Goal: Consume media (video, audio)

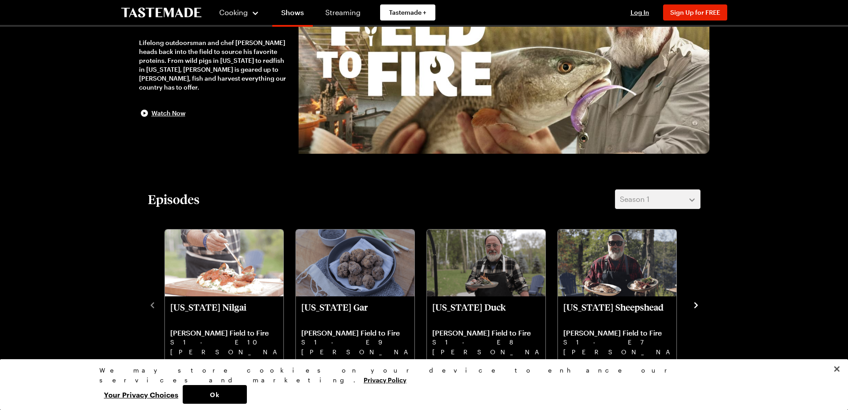
scroll to position [134, 0]
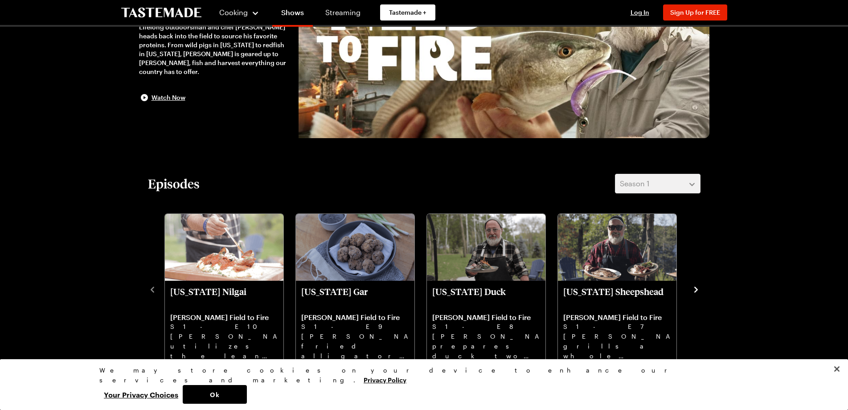
click at [694, 291] on icon "navigate to next item" at bounding box center [696, 289] width 9 height 9
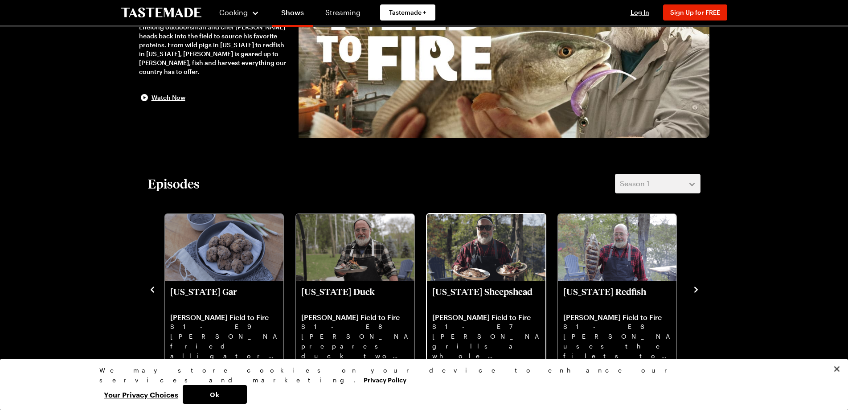
click at [464, 256] on img "South Carolina Sheepshead" at bounding box center [486, 247] width 119 height 67
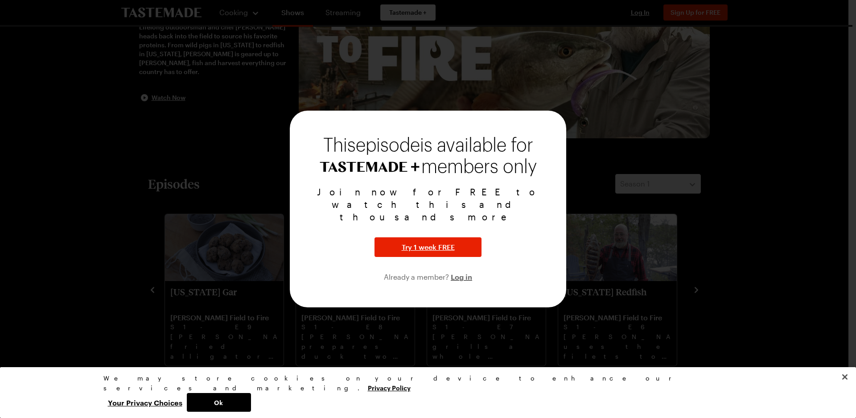
click at [756, 224] on div at bounding box center [428, 209] width 856 height 418
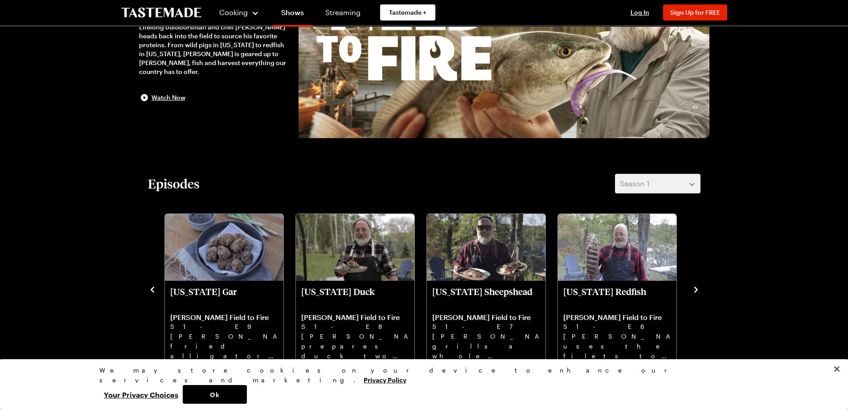
click at [696, 291] on icon "navigate to next item" at bounding box center [696, 290] width 4 height 6
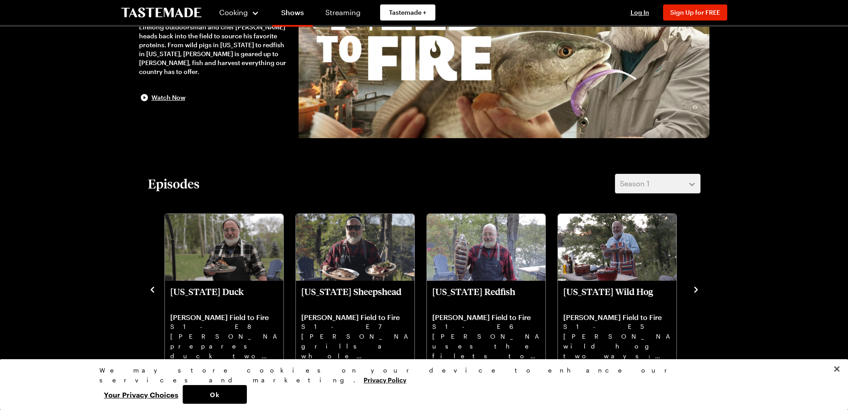
click at [696, 291] on icon "navigate to next item" at bounding box center [696, 290] width 4 height 6
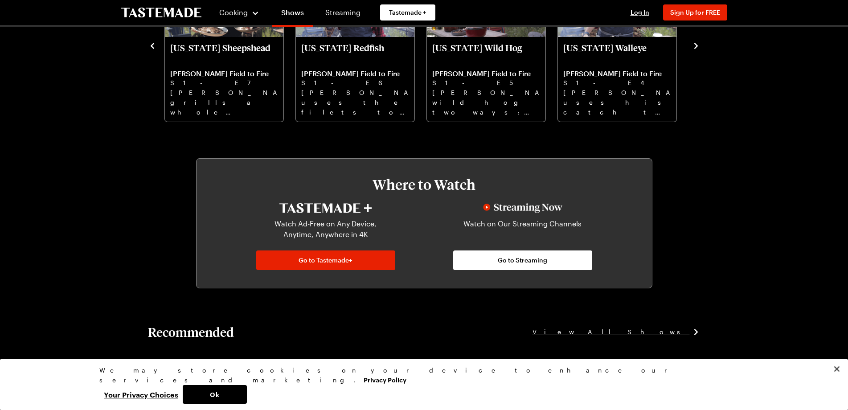
scroll to position [446, 0]
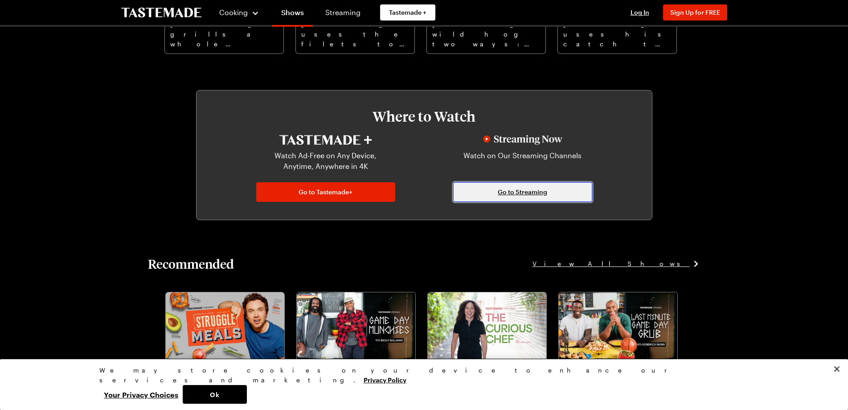
click at [523, 193] on span "Go to Streaming" at bounding box center [522, 192] width 49 height 9
